Goal: Transaction & Acquisition: Obtain resource

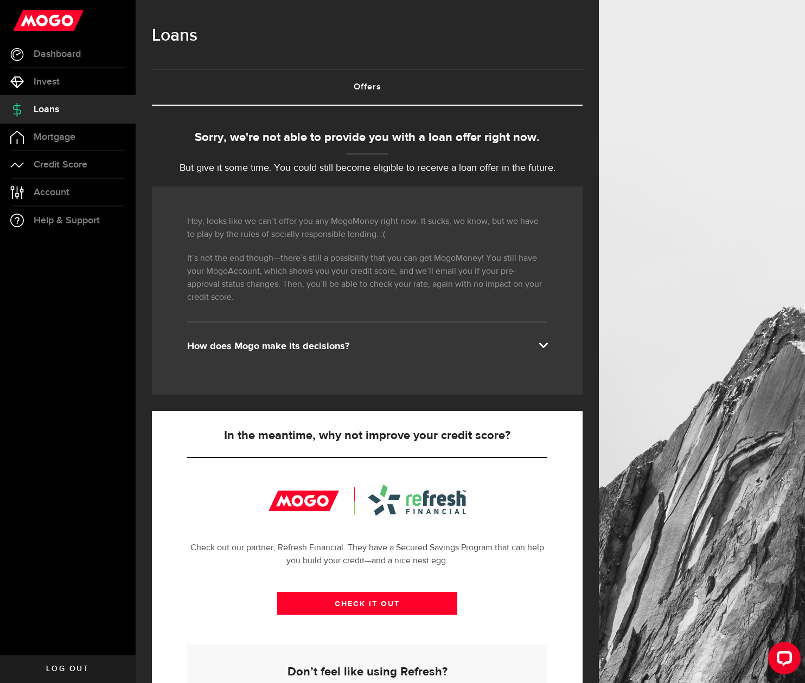
drag, startPoint x: 244, startPoint y: 181, endPoint x: 289, endPoint y: 178, distance: 44.6
click at [259, 181] on div "Sorry, we're not able to provide you with a loan offer right now. But give it s…" at bounding box center [367, 454] width 431 height 651
drag, startPoint x: 396, startPoint y: 183, endPoint x: 297, endPoint y: 184, distance: 99.3
click at [349, 184] on div "Sorry, we're not able to provide you with a loan offer right now. But give it s…" at bounding box center [367, 454] width 431 height 651
drag, startPoint x: 276, startPoint y: 177, endPoint x: 430, endPoint y: 178, distance: 154.1
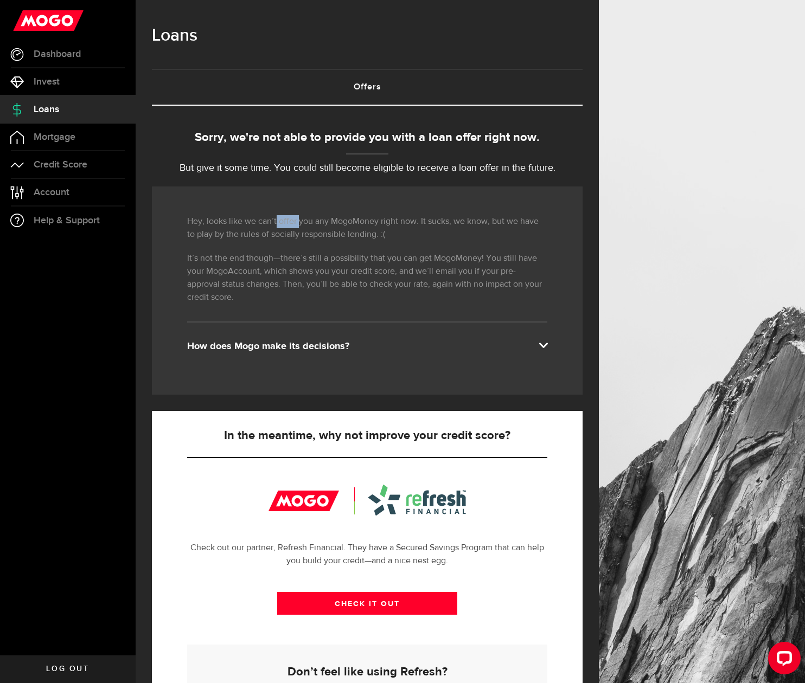
click at [306, 177] on div "Sorry, we're not able to provide you with a loan offer right now. But give it s…" at bounding box center [367, 454] width 431 height 651
click at [427, 177] on div "Sorry, we're not able to provide you with a loan offer right now. But give it s…" at bounding box center [367, 454] width 431 height 651
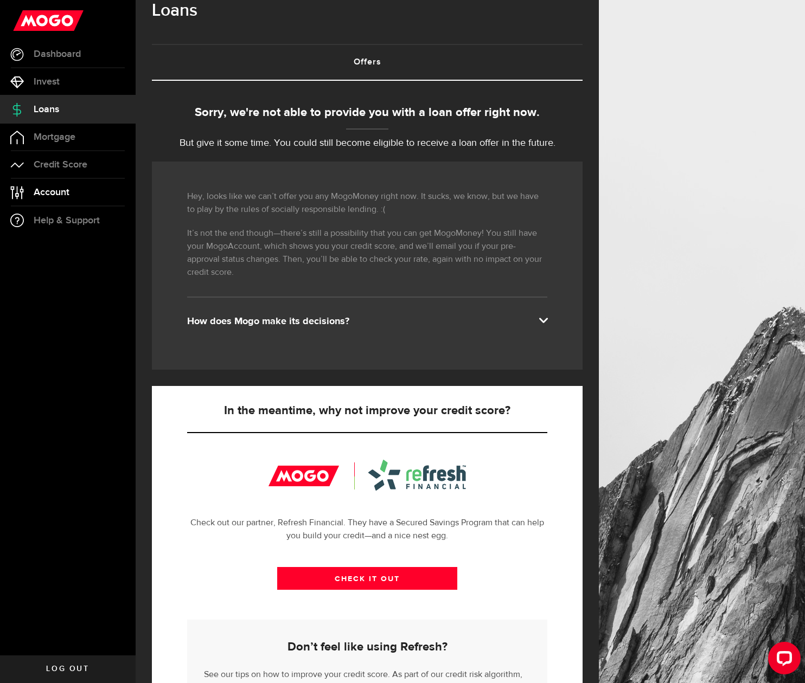
scroll to position [101, 0]
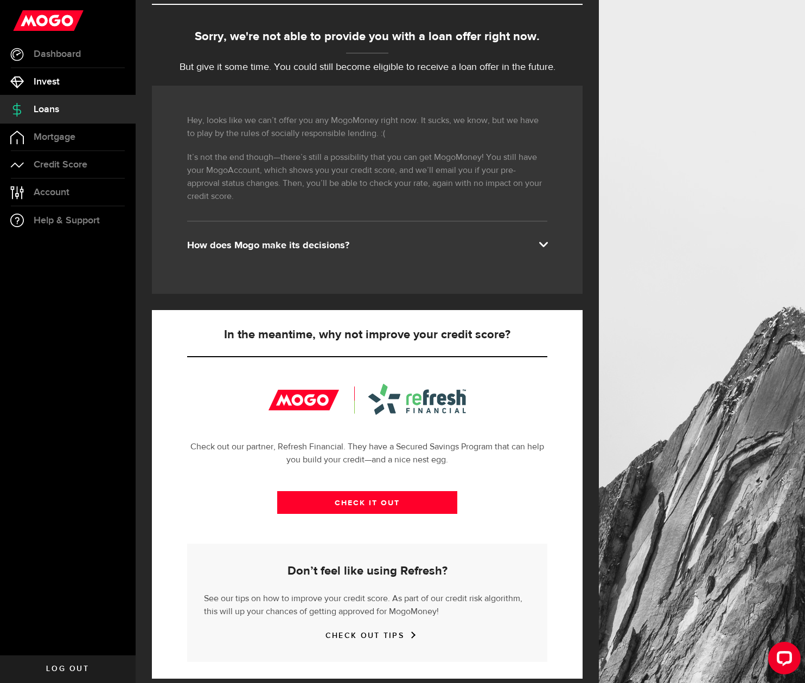
click at [74, 82] on link "Invest" at bounding box center [68, 81] width 136 height 27
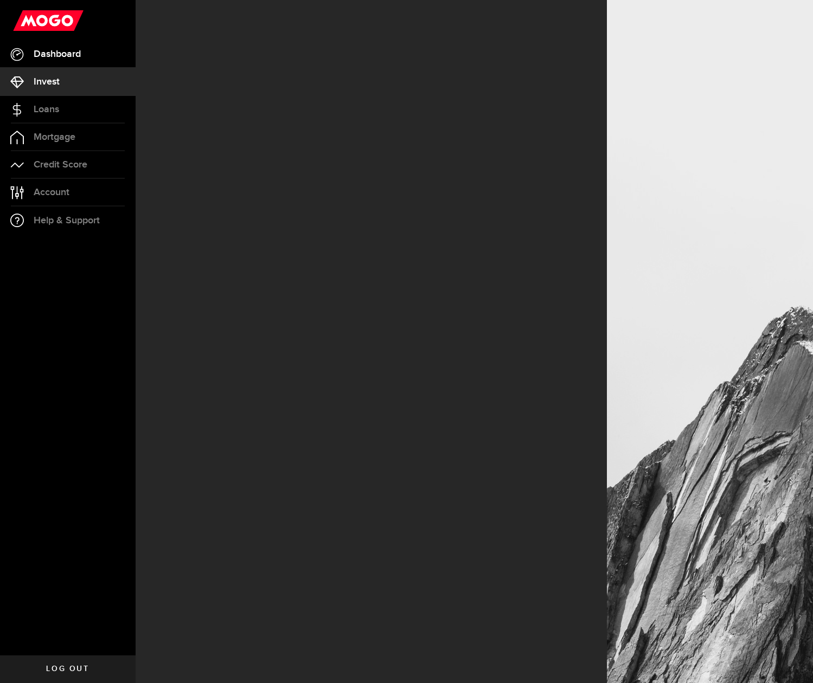
click at [85, 50] on link "Dashboard" at bounding box center [68, 54] width 136 height 27
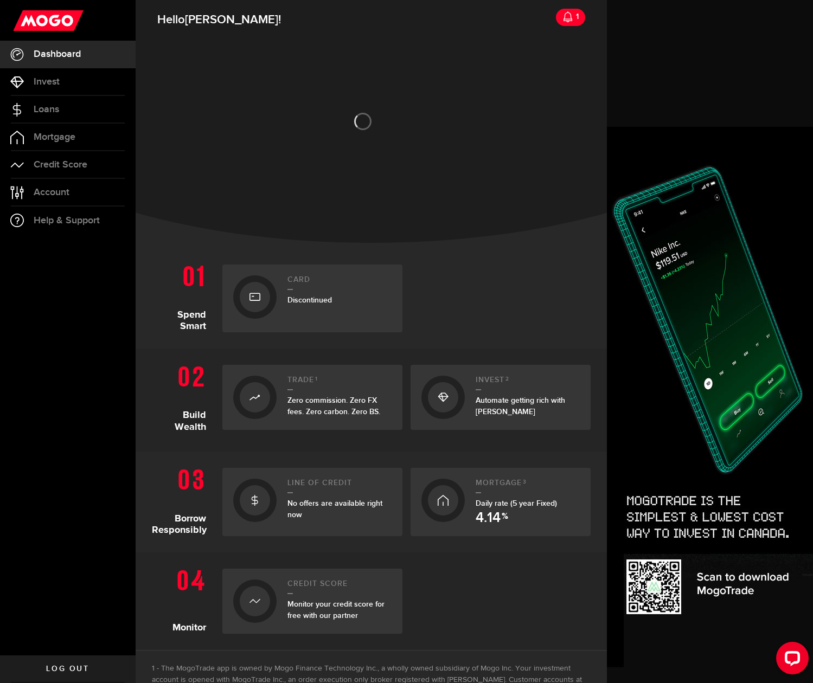
click at [564, 15] on icon at bounding box center [568, 16] width 11 height 11
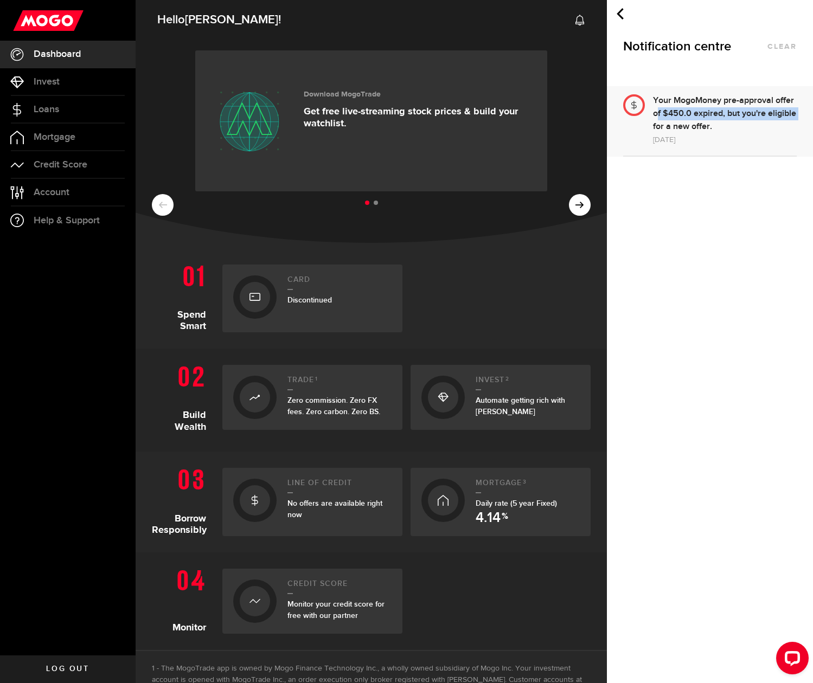
click at [762, 109] on div "Your MogoMoney pre-approval offer of $450.0 expired, but you're eligible for a …" at bounding box center [725, 113] width 144 height 39
click at [715, 114] on div "Your MogoMoney pre-approval offer of $450.0 expired, but you're eligible for a …" at bounding box center [725, 113] width 144 height 39
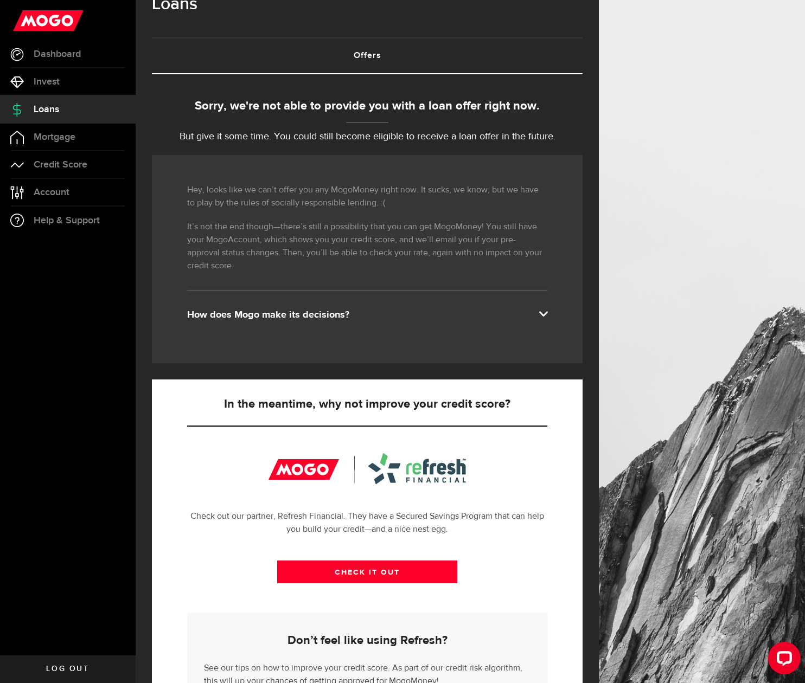
scroll to position [101, 0]
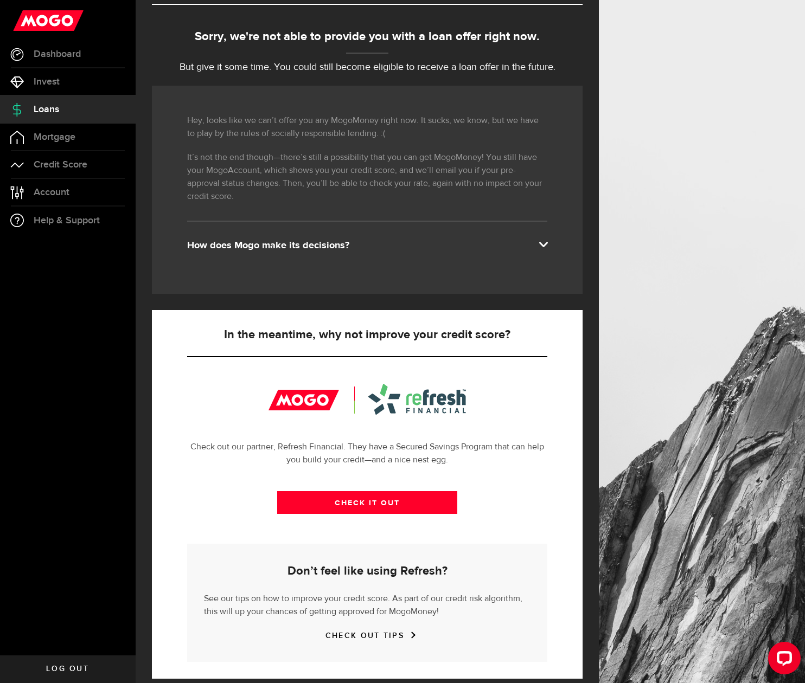
drag, startPoint x: 415, startPoint y: 333, endPoint x: 529, endPoint y: 330, distance: 114.5
click at [433, 335] on div "In the meantime, why not improve your credit score? Check out our partner, Refr…" at bounding box center [367, 494] width 431 height 369
